Goal: Find specific page/section: Find specific page/section

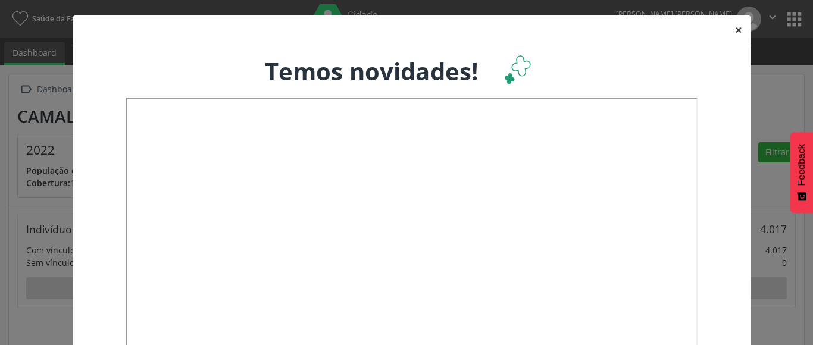
click at [734, 30] on button "×" at bounding box center [739, 29] width 24 height 29
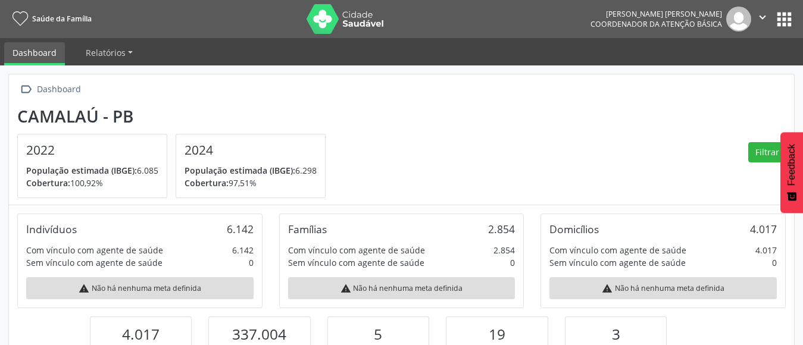
click at [755, 20] on button "" at bounding box center [762, 19] width 23 height 25
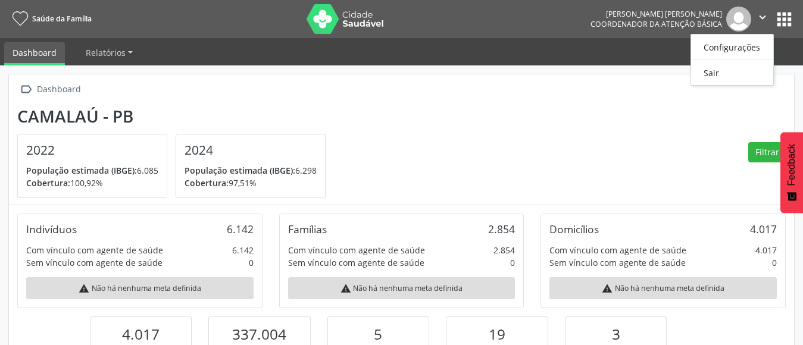
scroll to position [196, 261]
click at [774, 21] on button "apps" at bounding box center [784, 19] width 21 height 21
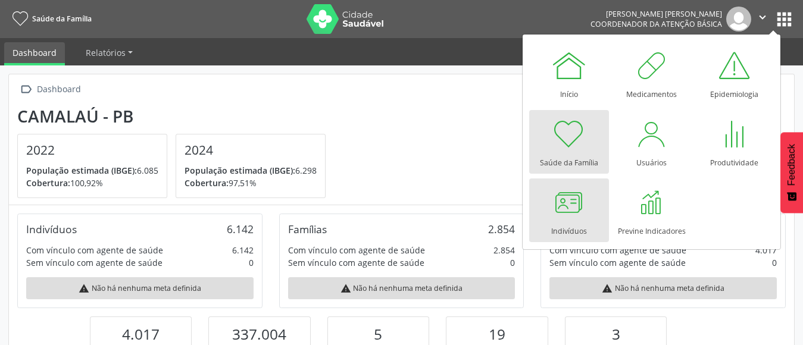
click at [578, 231] on div "Indivíduos" at bounding box center [569, 228] width 36 height 16
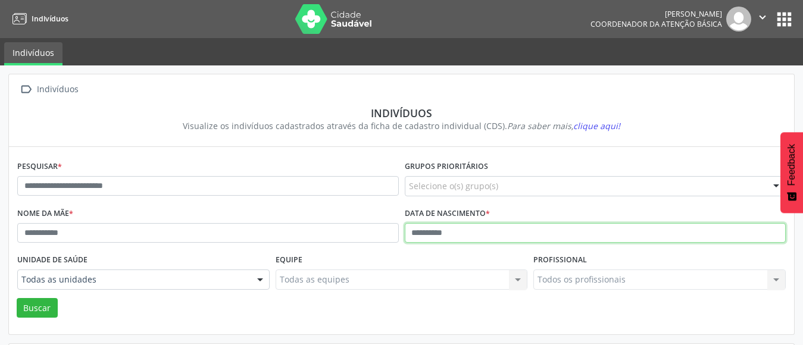
click at [411, 234] on input "text" at bounding box center [595, 233] width 381 height 20
type input "**********"
click at [17, 298] on button "Buscar" at bounding box center [37, 308] width 41 height 20
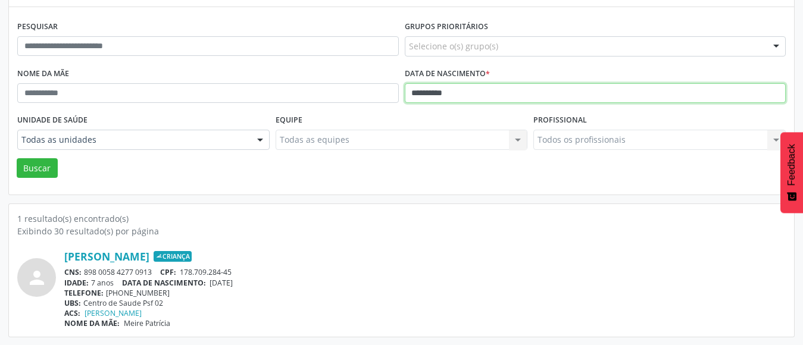
scroll to position [140, 0]
